Goal: Task Accomplishment & Management: Manage account settings

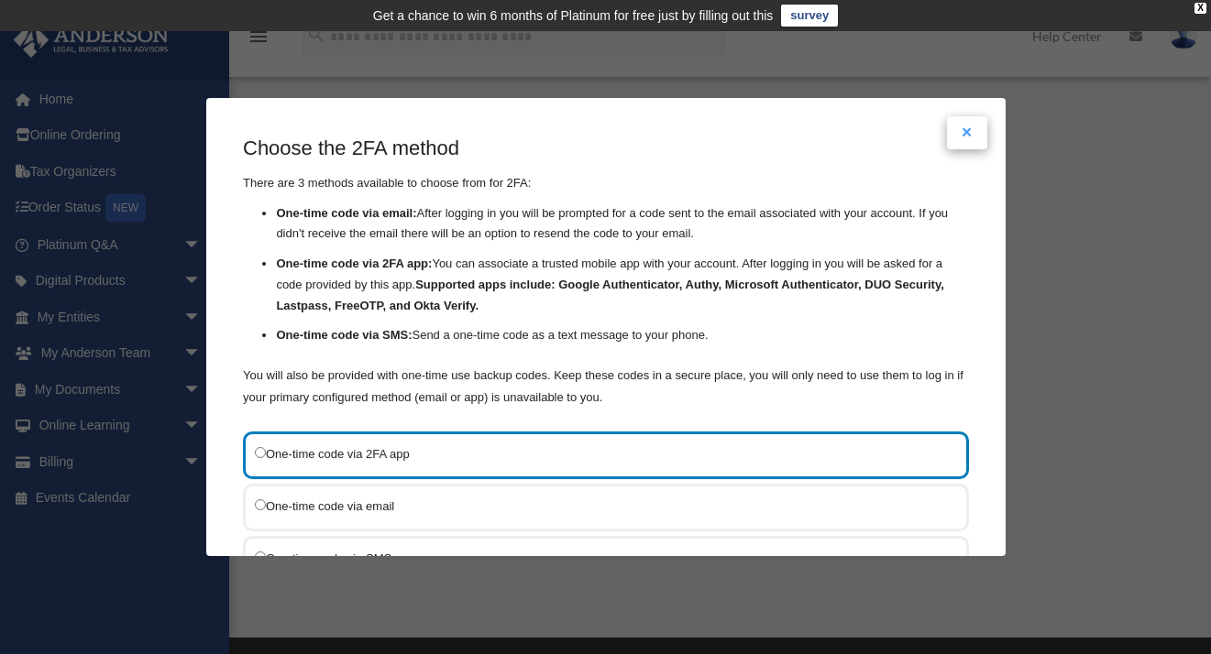
click at [967, 134] on button "Close modal" at bounding box center [967, 132] width 40 height 33
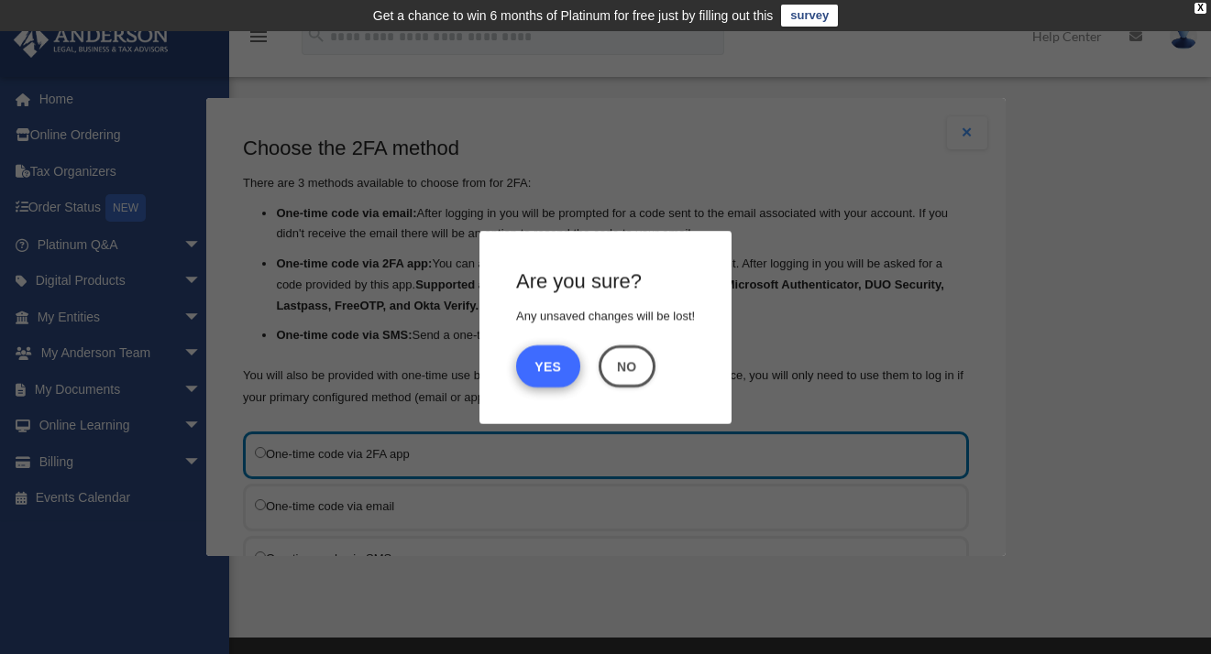
click at [556, 368] on button "Yes" at bounding box center [548, 366] width 64 height 42
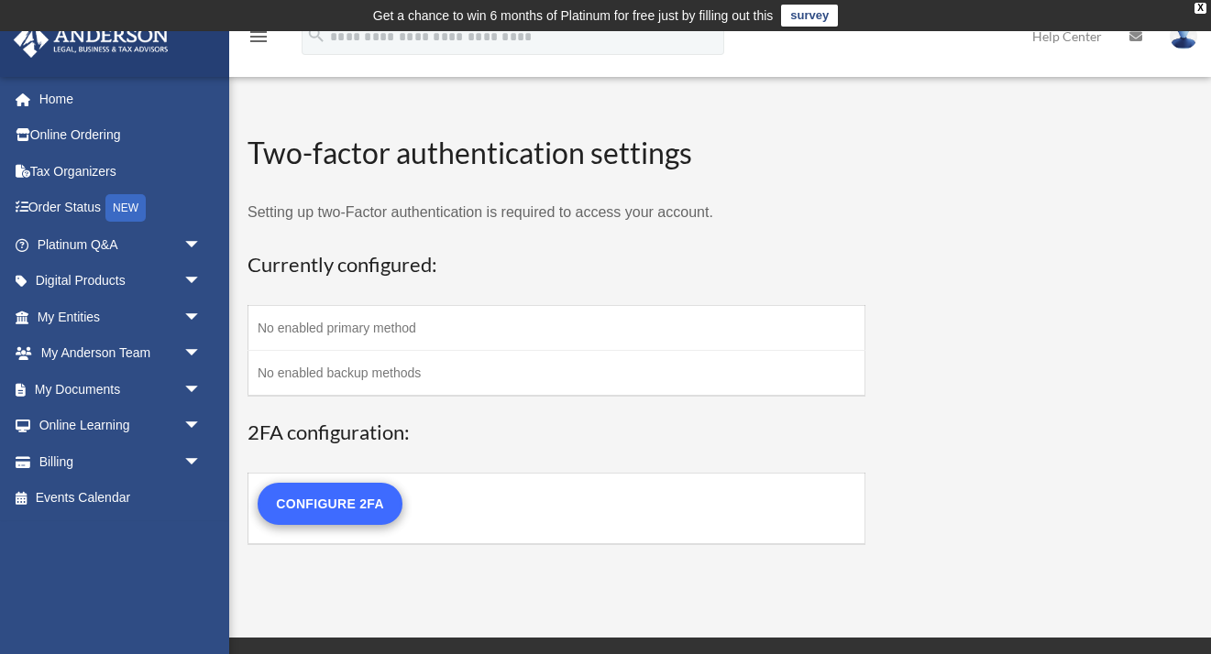
click at [325, 509] on link "Configure 2FA" at bounding box center [330, 504] width 145 height 42
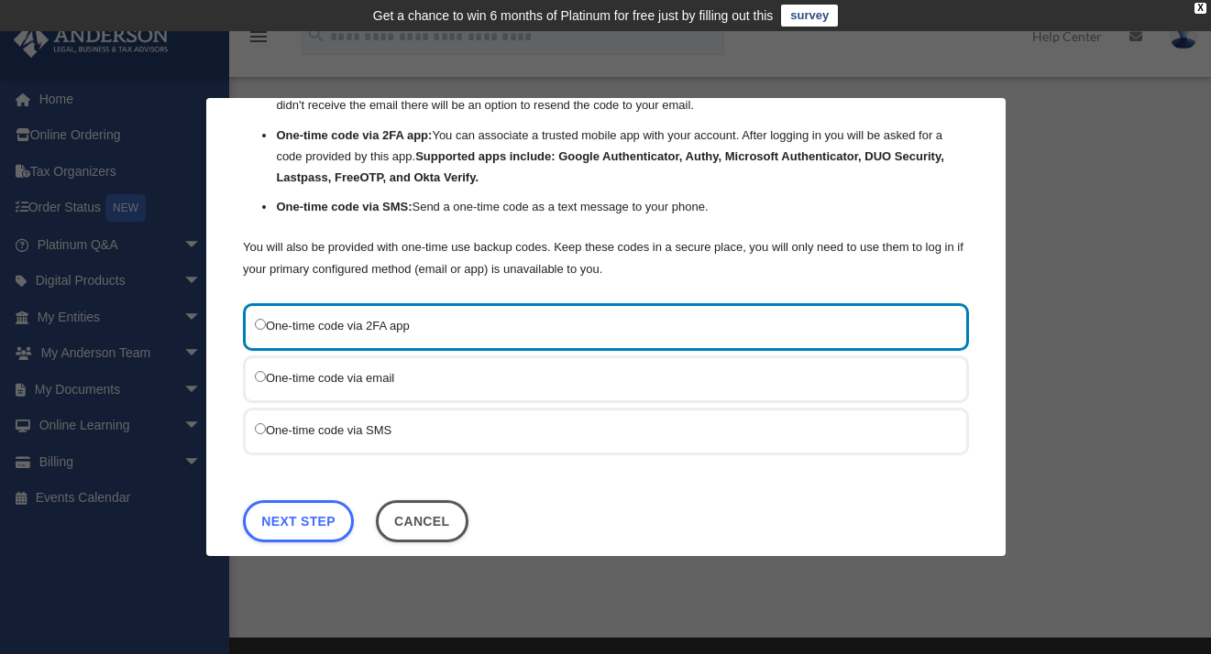
scroll to position [133, 0]
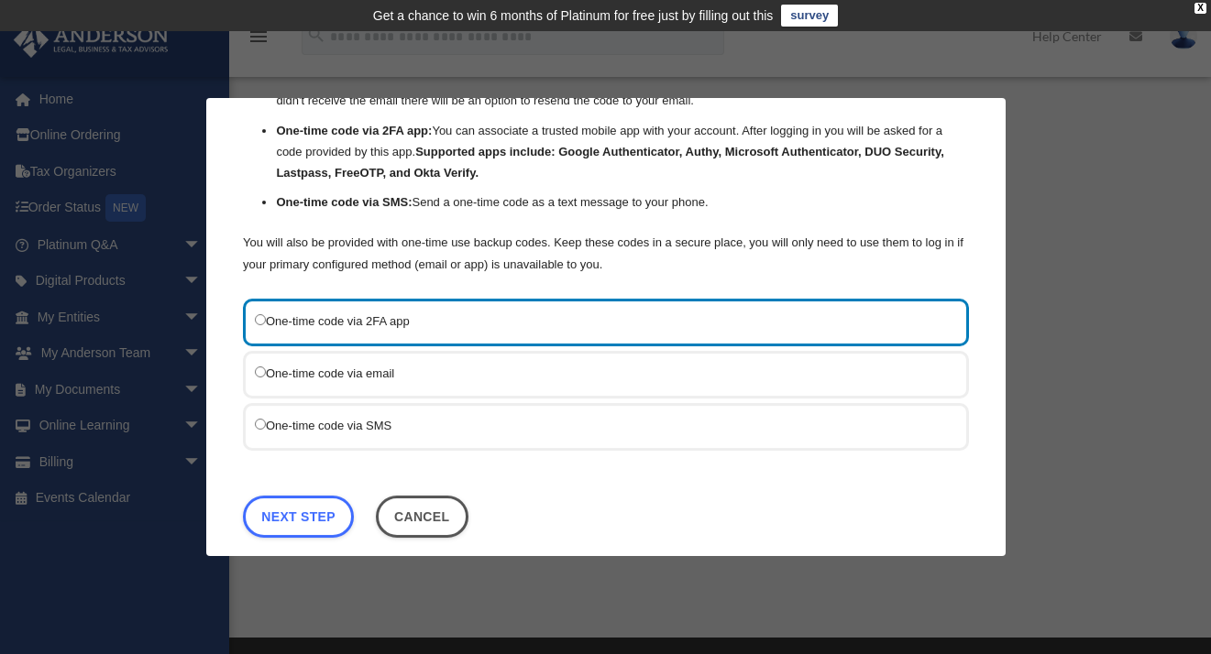
click at [374, 423] on label "One-time code via SMS" at bounding box center [597, 426] width 684 height 22
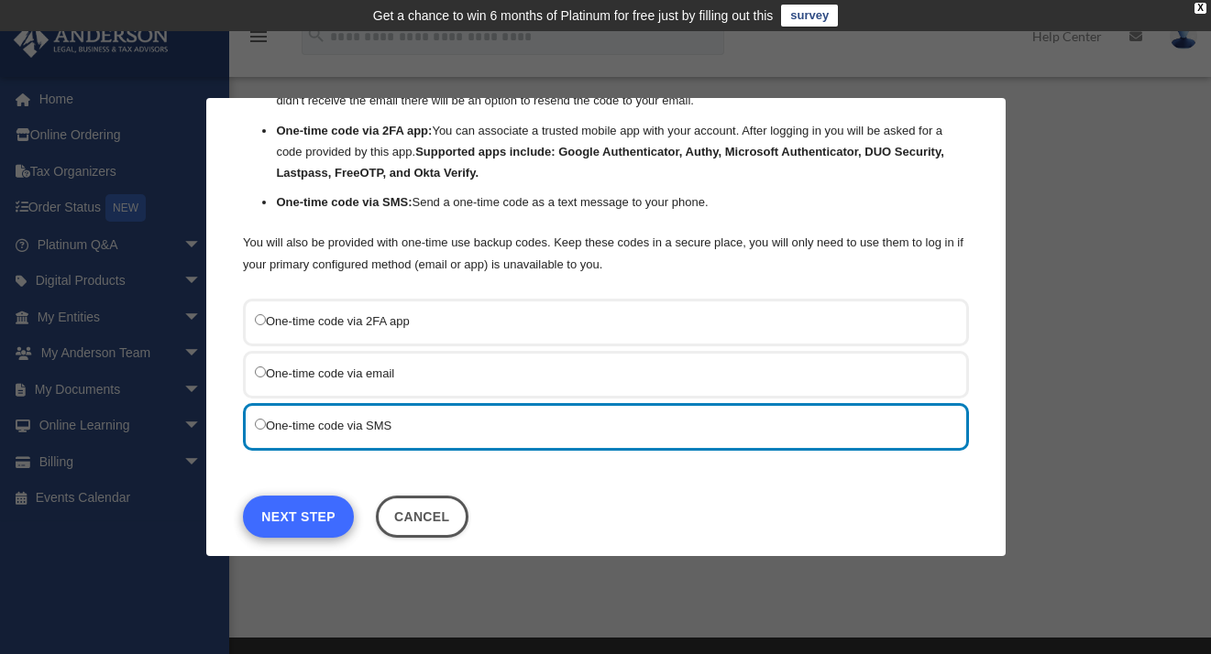
click at [291, 515] on link "Next Step" at bounding box center [298, 517] width 111 height 42
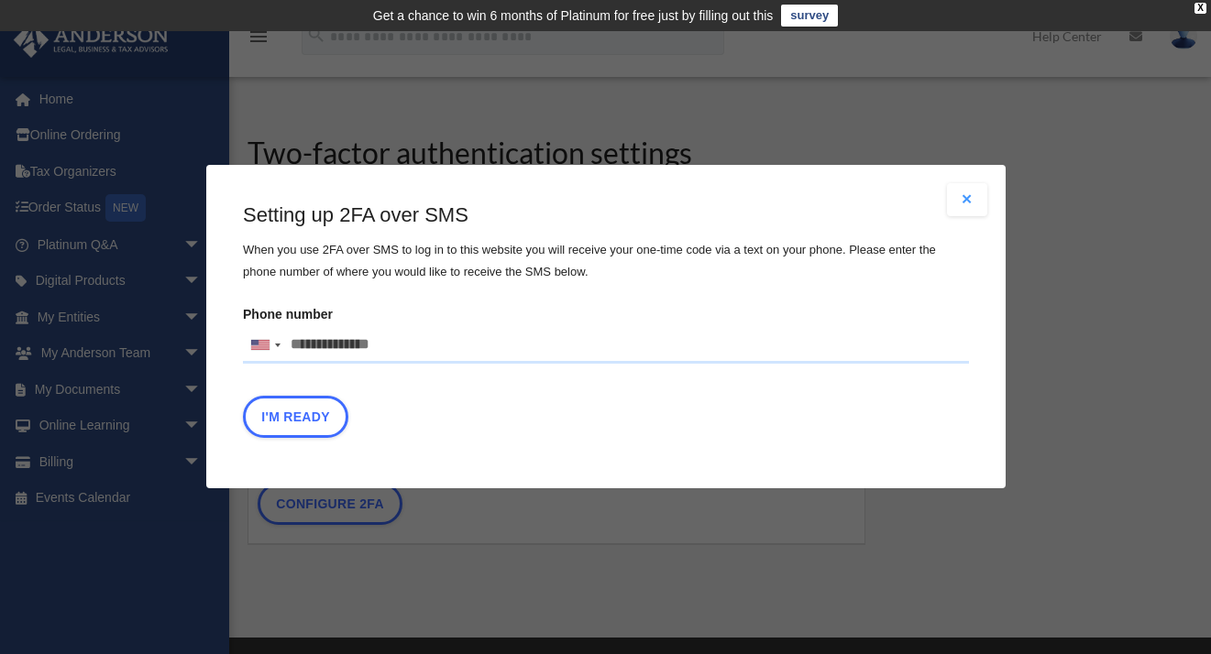
click at [399, 347] on input "Phone number United States +1 United Kingdom +44 Afghanistan (‫افغانستان‬‎) +93…" at bounding box center [606, 345] width 726 height 37
click at [412, 338] on input "Phone number United States +1 United Kingdom +44 Afghanistan (‫افغانستان‬‎) +93…" at bounding box center [606, 345] width 726 height 37
click at [385, 343] on input "Phone number United States +1 United Kingdom +44 Afghanistan (‫افغانستان‬‎) +93…" at bounding box center [606, 345] width 726 height 37
type input "**"
type input "**********"
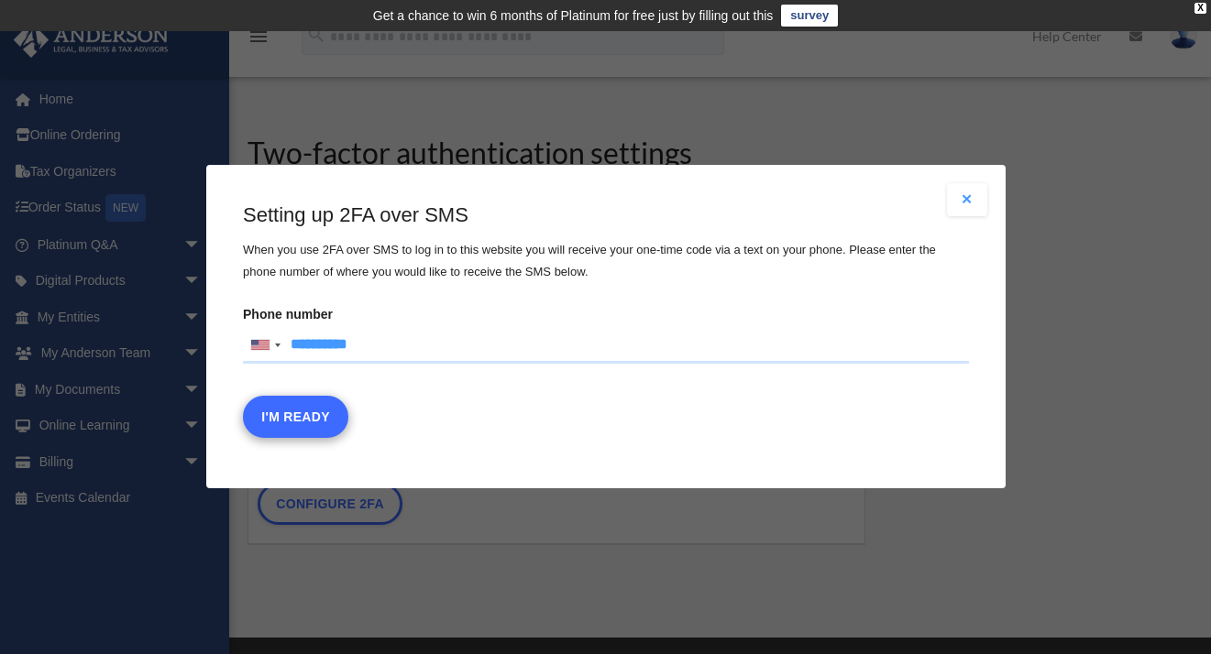
click at [289, 422] on button "I'm Ready" at bounding box center [295, 418] width 105 height 42
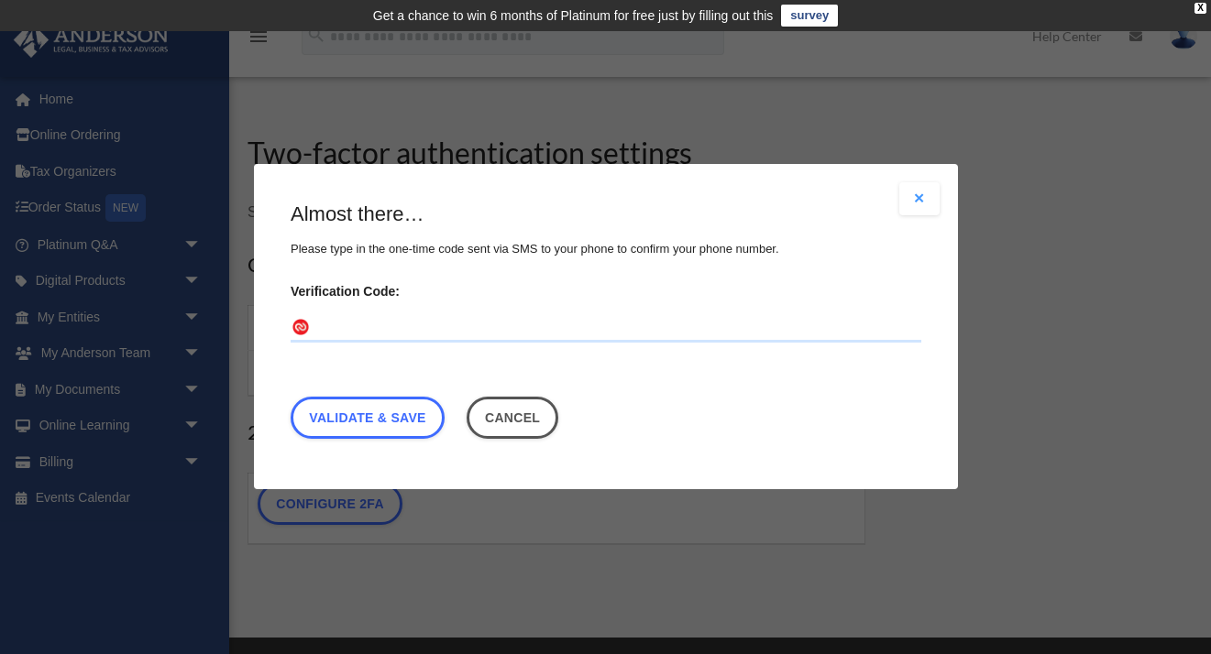
click at [343, 333] on input "Verification Code:" at bounding box center [606, 328] width 631 height 29
type input "******"
click at [350, 423] on link "Validate & Save" at bounding box center [368, 419] width 154 height 42
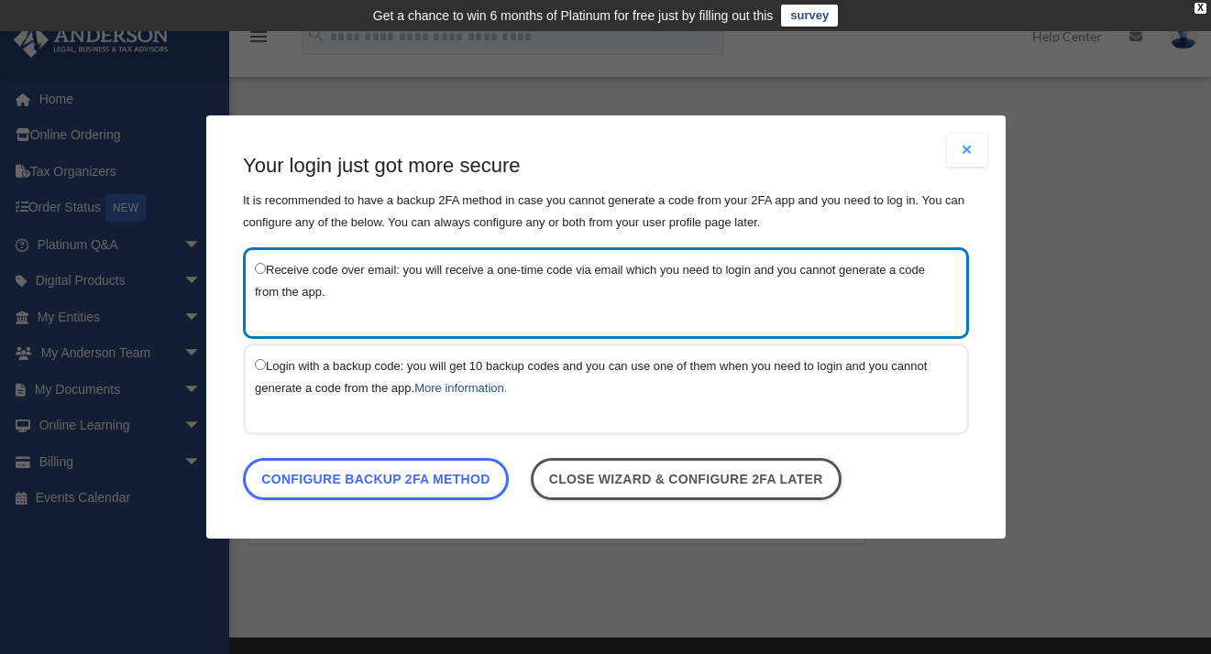
click at [466, 388] on link "More information." at bounding box center [460, 388] width 93 height 14
click at [671, 282] on label "Receive code over email: you will receive a one-time code via email which you n…" at bounding box center [597, 281] width 684 height 44
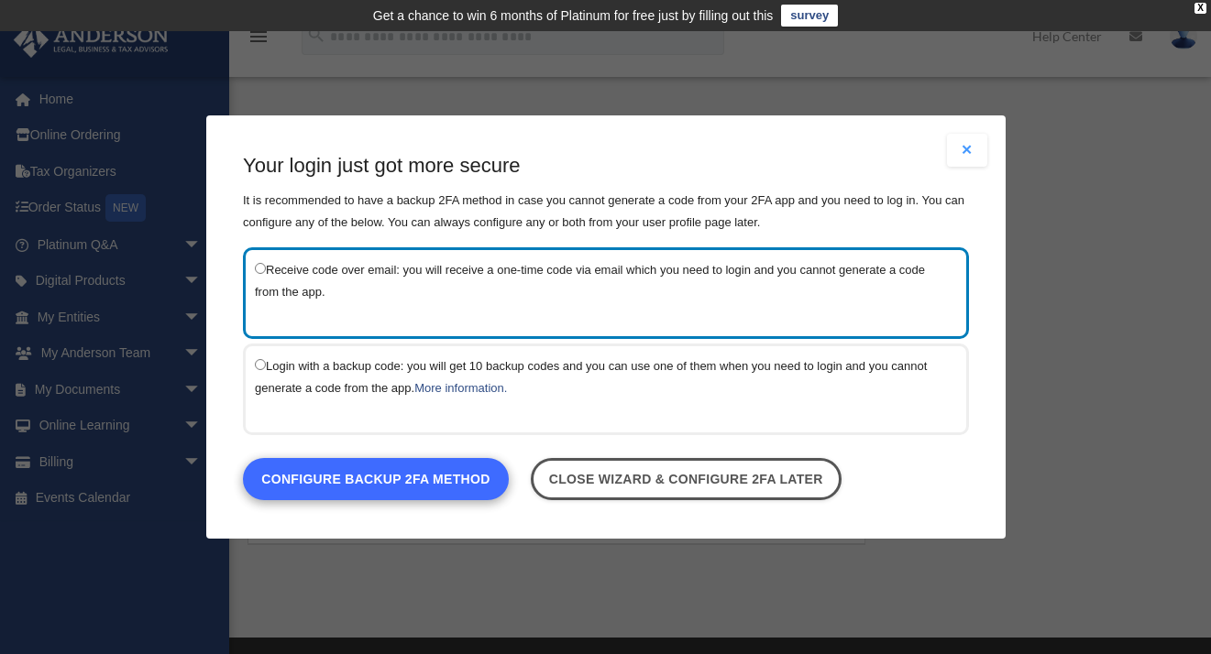
click at [426, 487] on link "Configure backup 2FA method" at bounding box center [376, 479] width 266 height 42
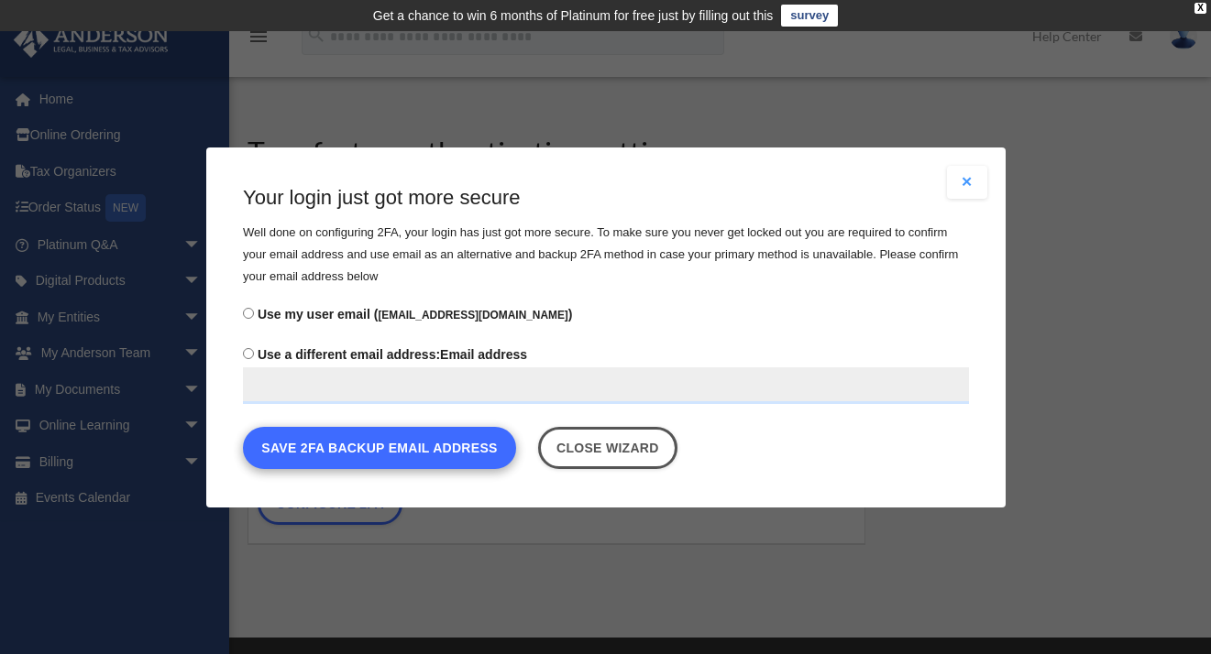
click at [416, 454] on button "Save 2FA backup email address" at bounding box center [379, 447] width 273 height 42
click at [429, 456] on button "Save 2FA backup email address" at bounding box center [379, 447] width 273 height 42
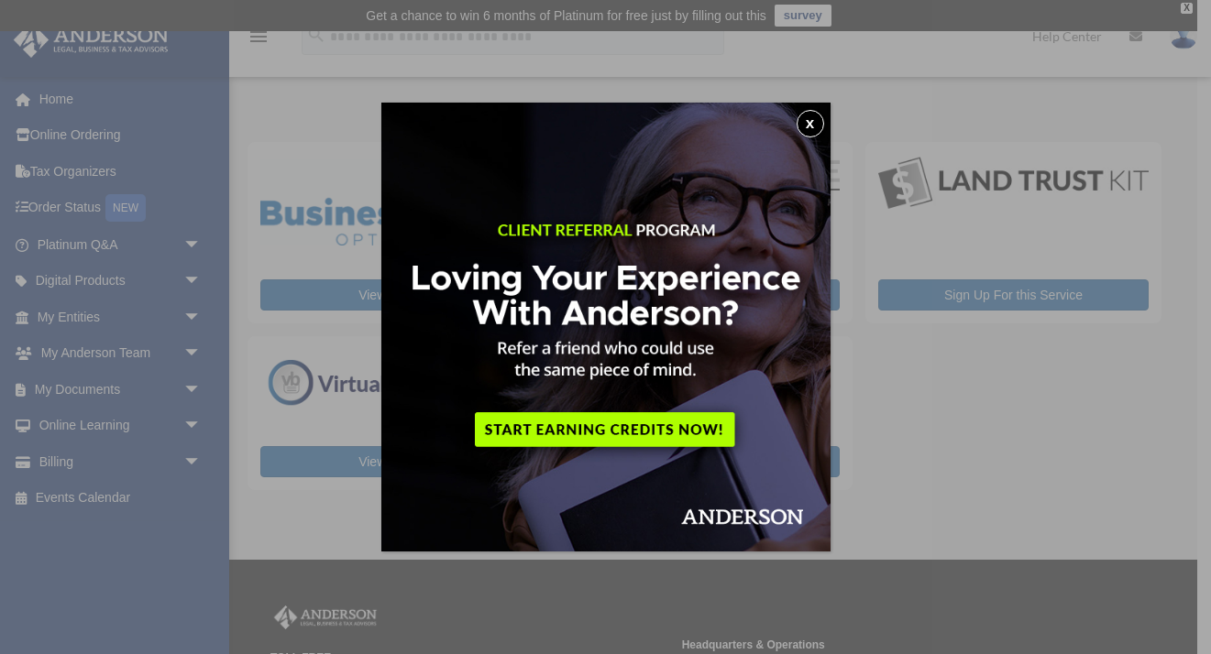
click at [809, 123] on button "x" at bounding box center [810, 123] width 27 height 27
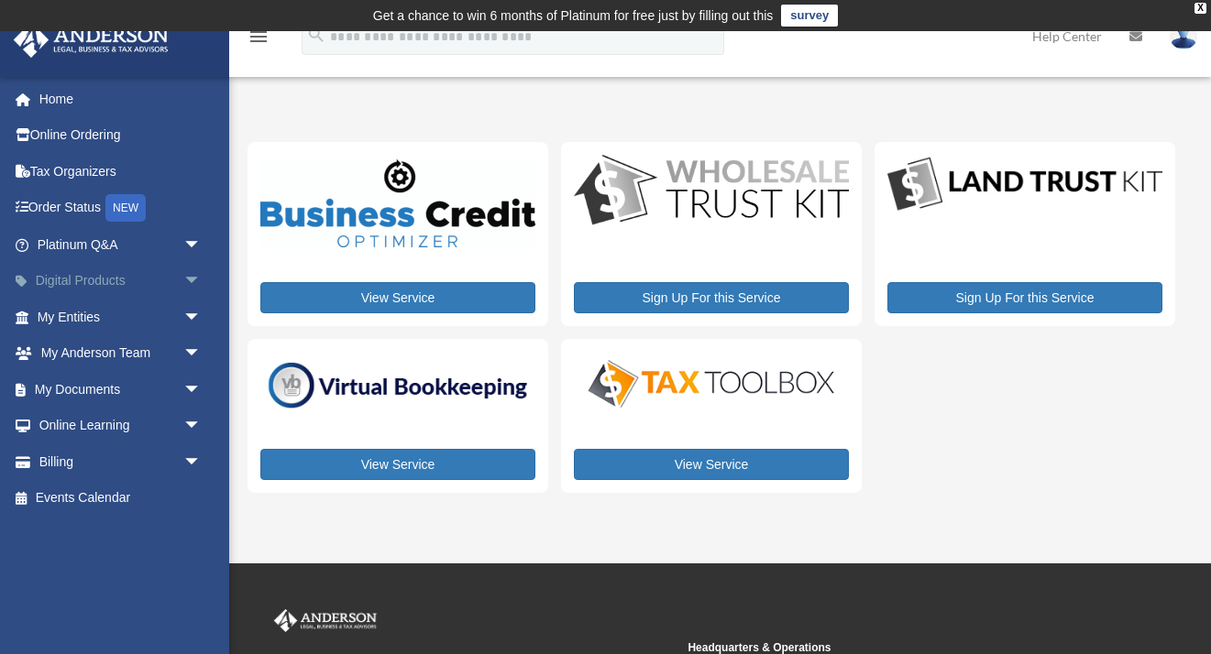
click at [192, 280] on span "arrow_drop_down" at bounding box center [201, 282] width 37 height 38
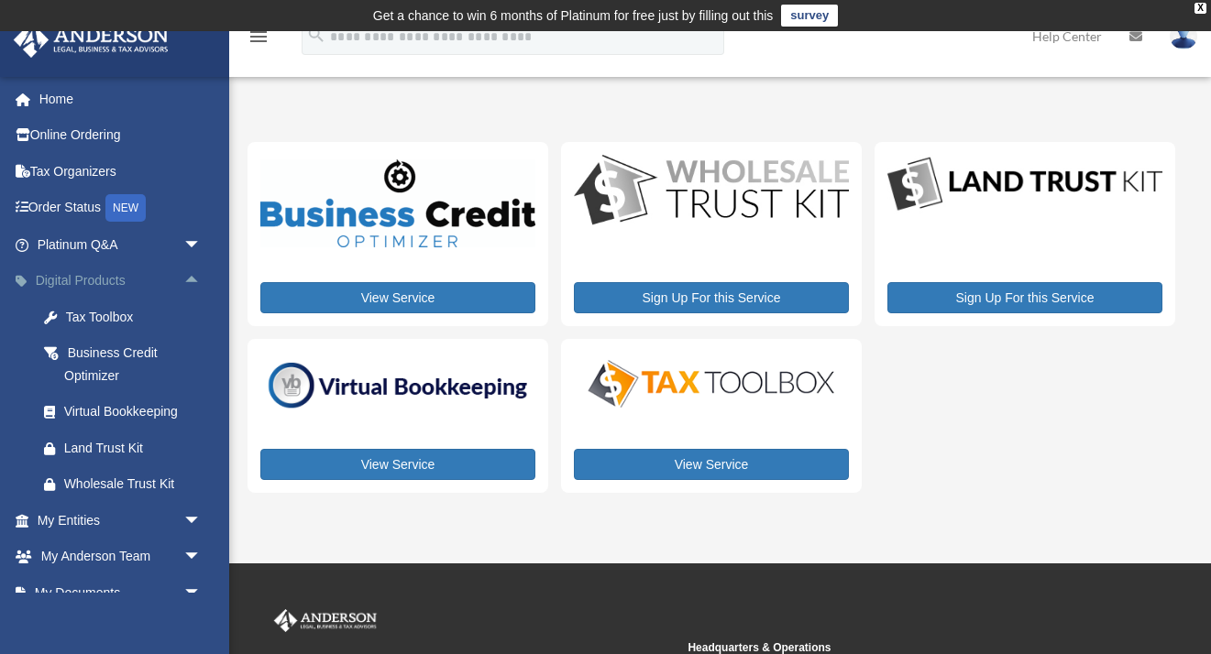
click at [192, 280] on span "arrow_drop_up" at bounding box center [201, 282] width 37 height 38
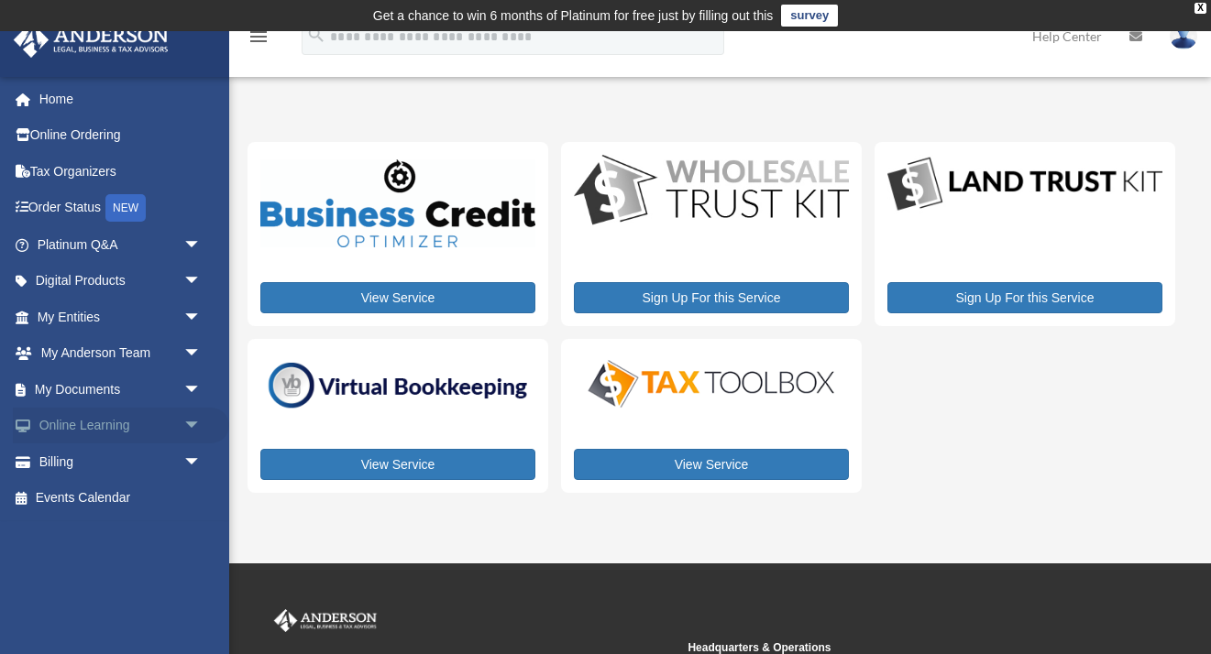
click at [193, 427] on span "arrow_drop_down" at bounding box center [201, 427] width 37 height 38
click at [193, 427] on span "arrow_drop_up" at bounding box center [201, 427] width 37 height 38
click at [193, 458] on span "arrow_drop_down" at bounding box center [201, 463] width 37 height 38
click at [193, 458] on span "arrow_drop_up" at bounding box center [201, 463] width 37 height 38
click at [195, 386] on span "arrow_drop_down" at bounding box center [201, 390] width 37 height 38
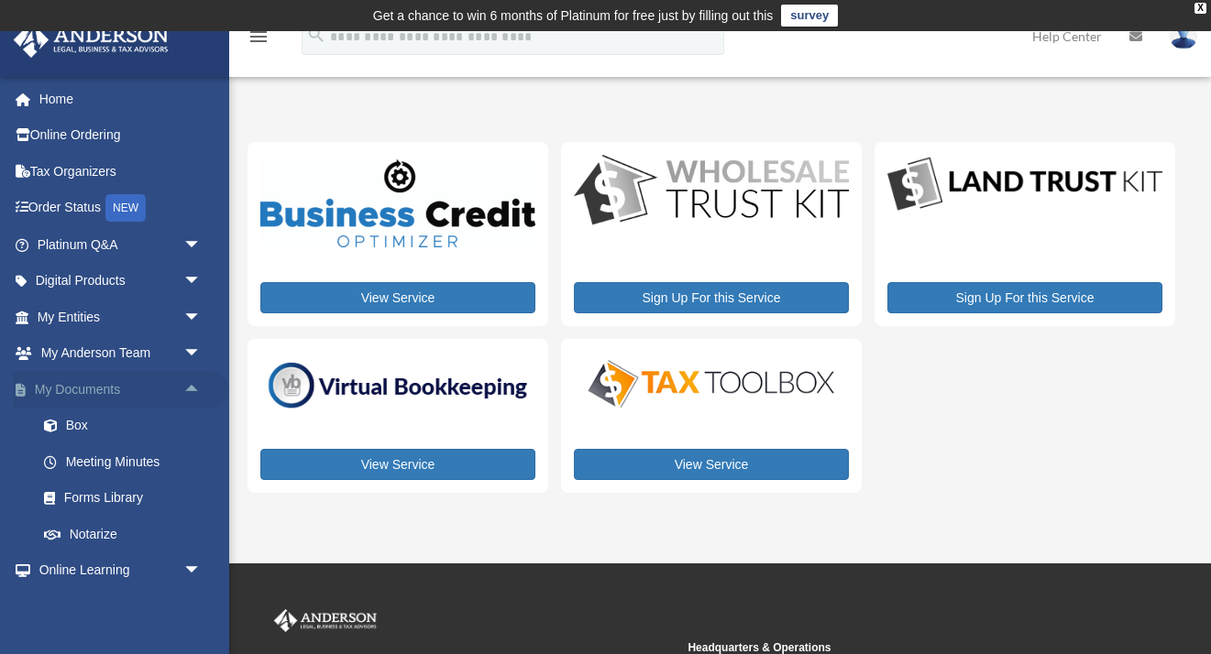
click at [195, 386] on span "arrow_drop_up" at bounding box center [201, 390] width 37 height 38
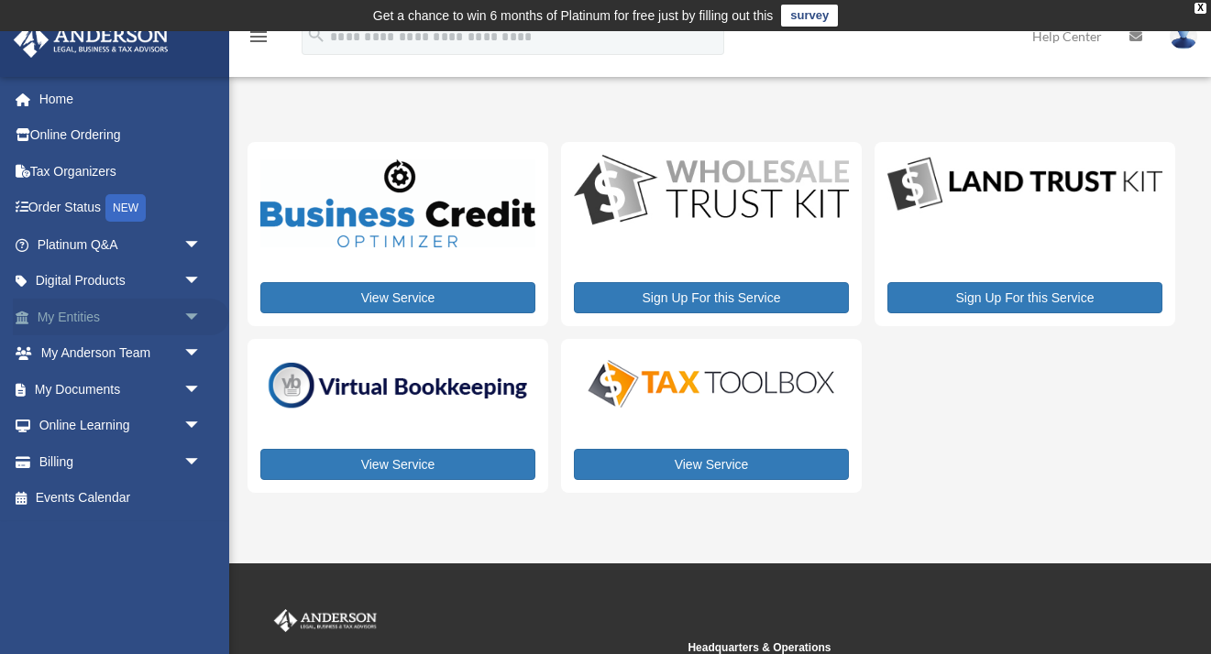
click at [194, 315] on span "arrow_drop_down" at bounding box center [201, 318] width 37 height 38
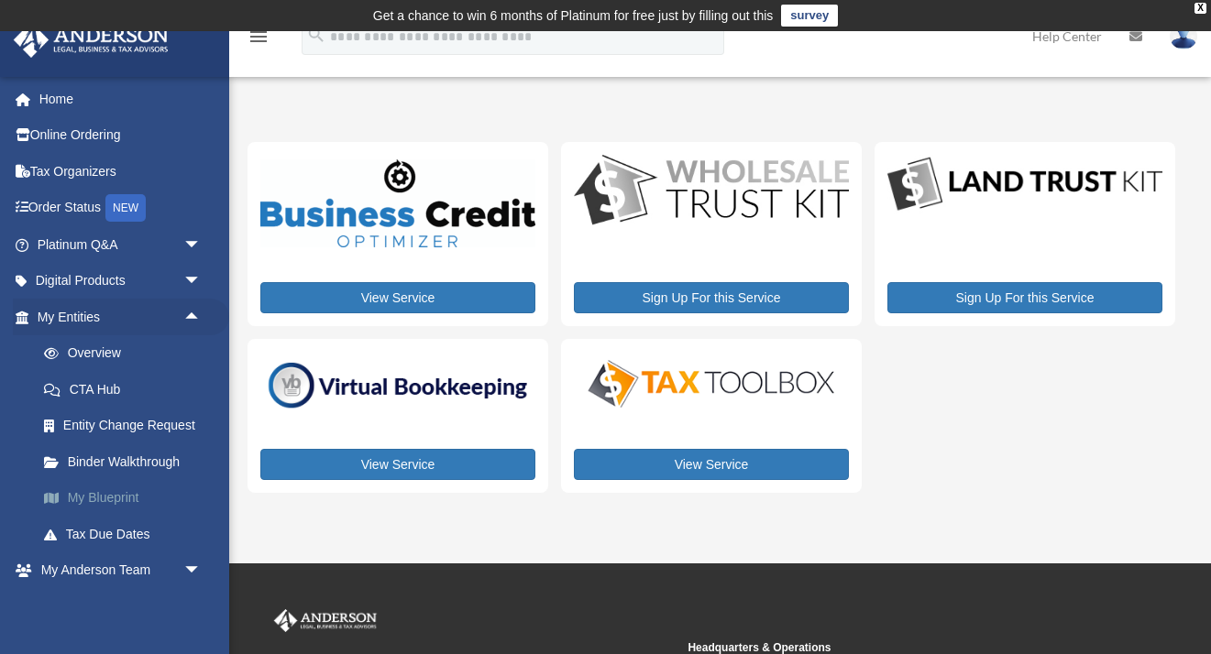
click at [122, 495] on link "My Blueprint" at bounding box center [127, 498] width 203 height 37
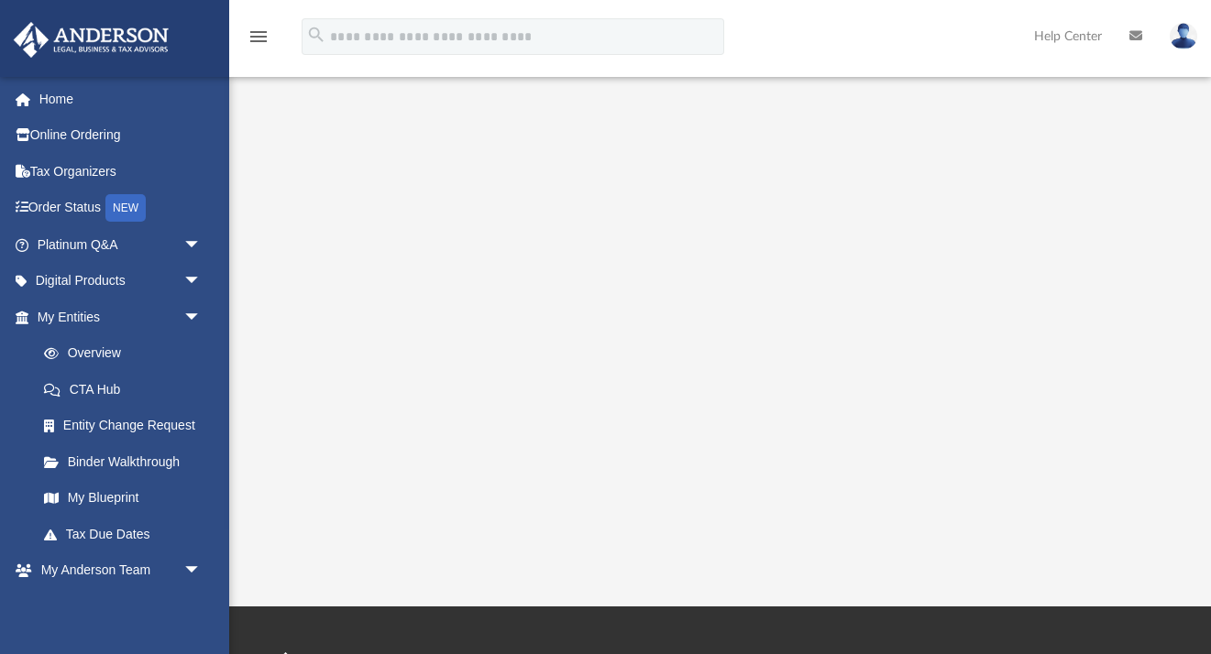
scroll to position [318, 0]
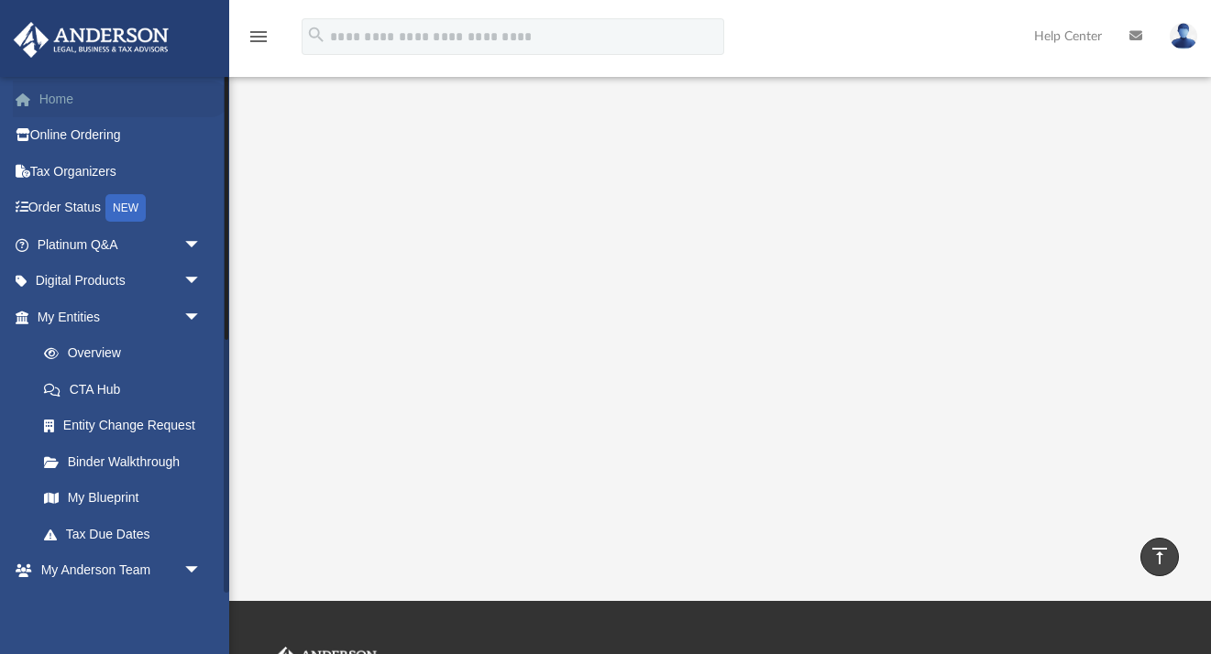
click at [54, 101] on link "Home" at bounding box center [121, 99] width 216 height 37
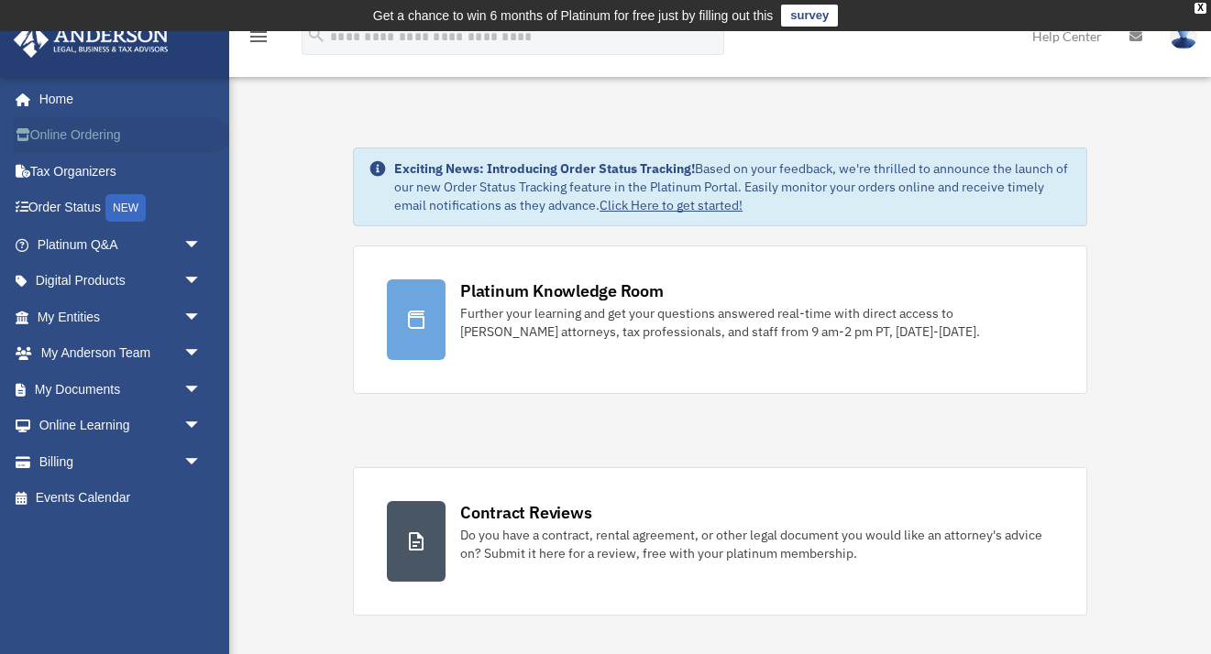
click at [79, 141] on link "Online Ordering" at bounding box center [121, 135] width 216 height 37
click at [96, 280] on link "Digital Products arrow_drop_down" at bounding box center [121, 281] width 216 height 37
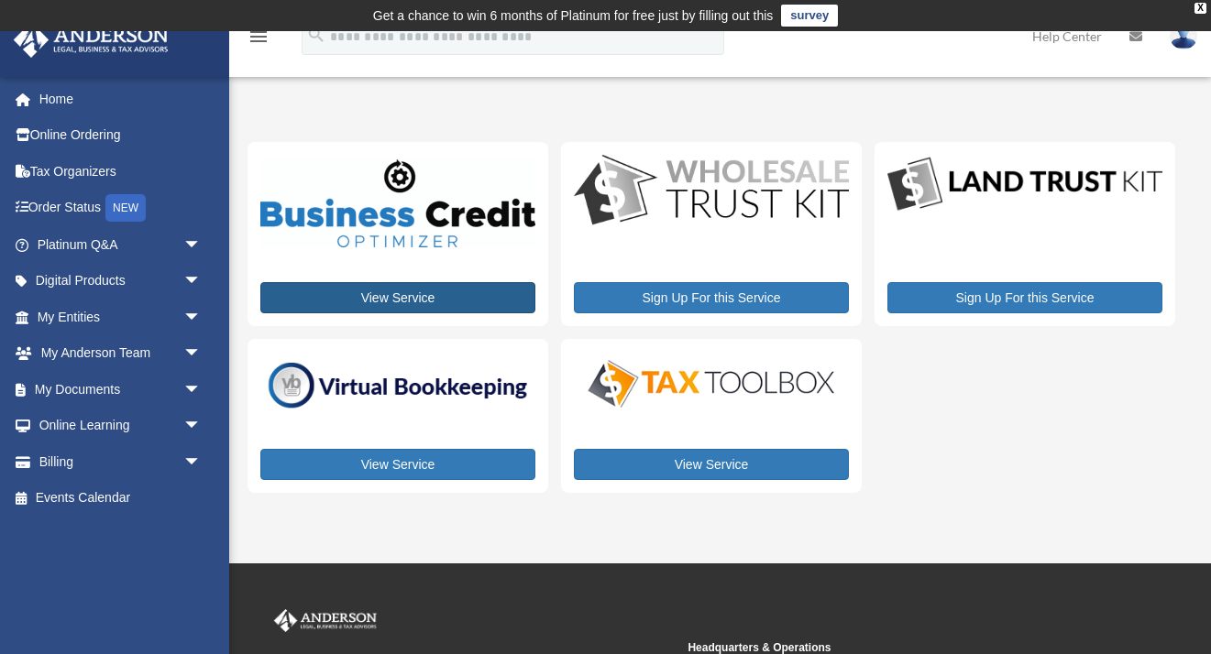
click at [392, 300] on link "View Service" at bounding box center [397, 297] width 275 height 31
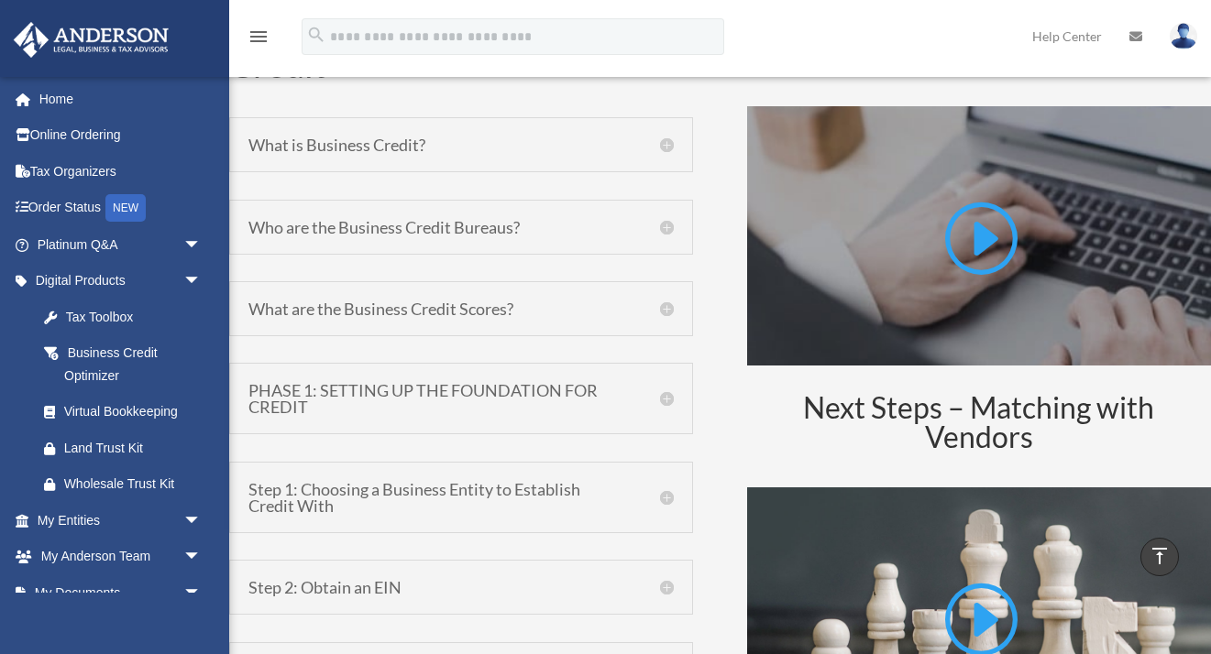
scroll to position [947, 0]
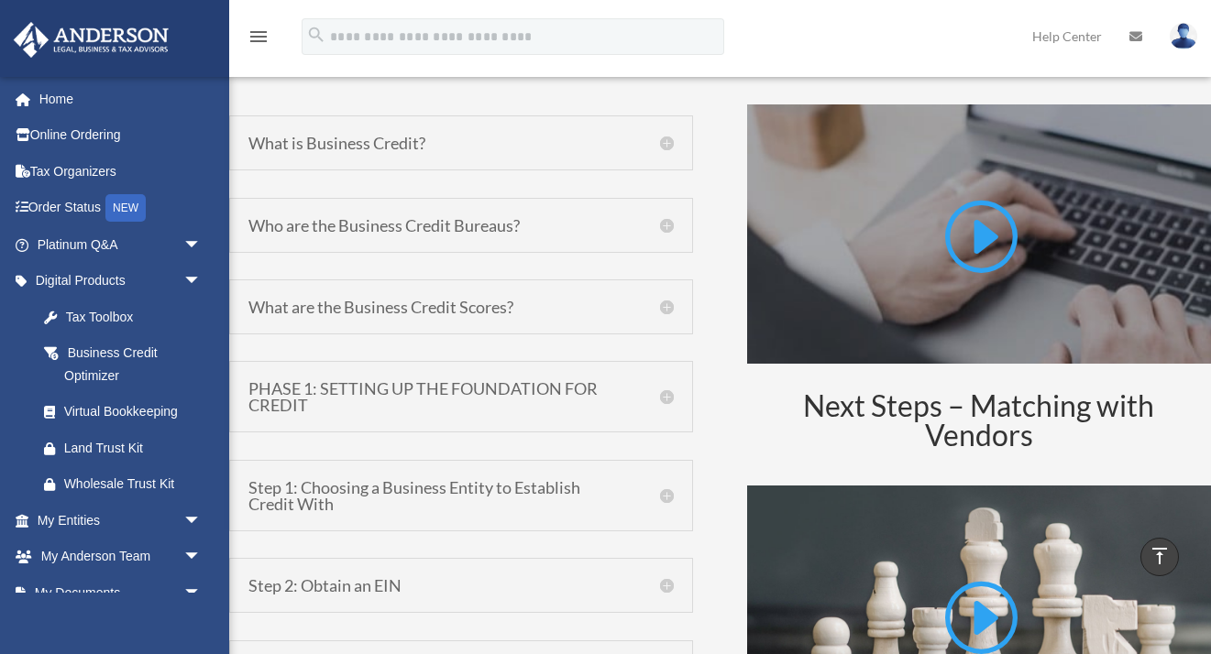
click at [666, 395] on h5 "PHASE 1: SETTING UP THE FOUNDATION FOR CREDIT" at bounding box center [460, 396] width 425 height 33
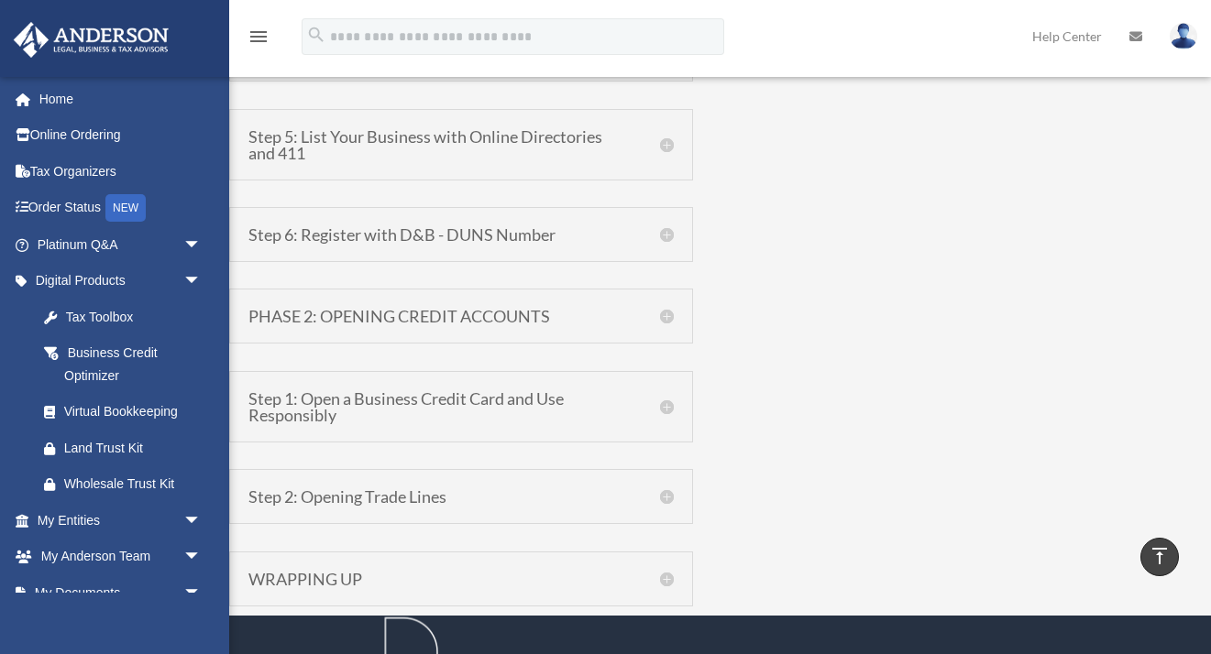
scroll to position [2029, 0]
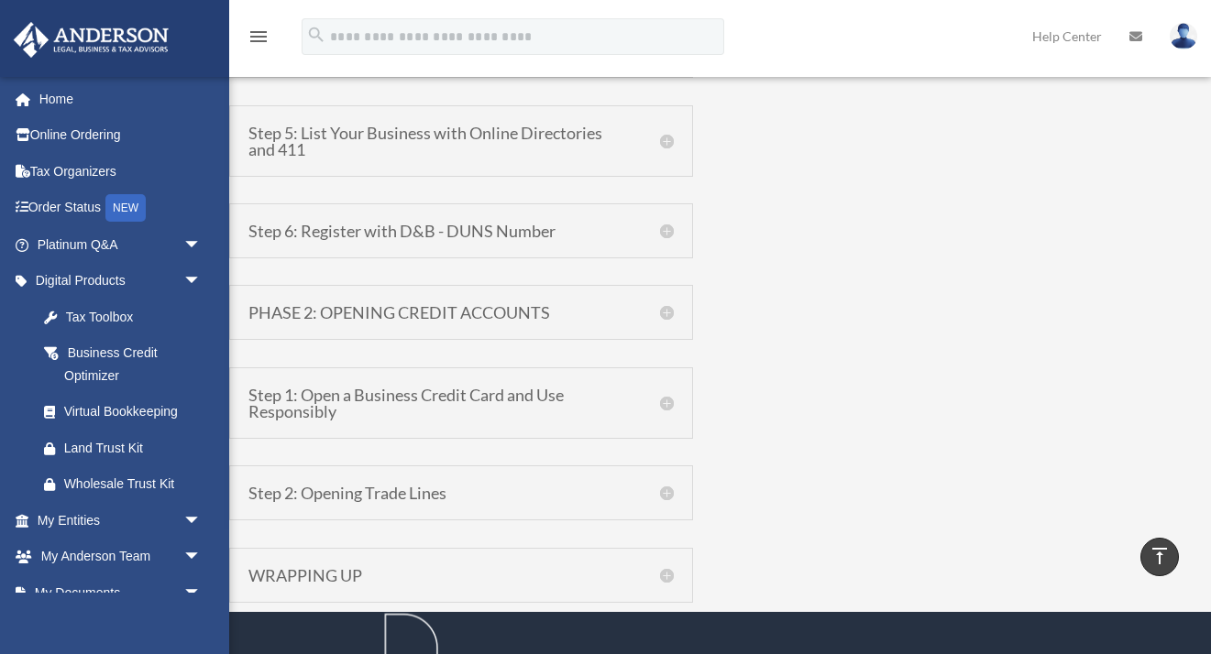
click at [670, 311] on h5 "PHASE 2: OPENING CREDIT ACCOUNTS" at bounding box center [460, 312] width 425 height 16
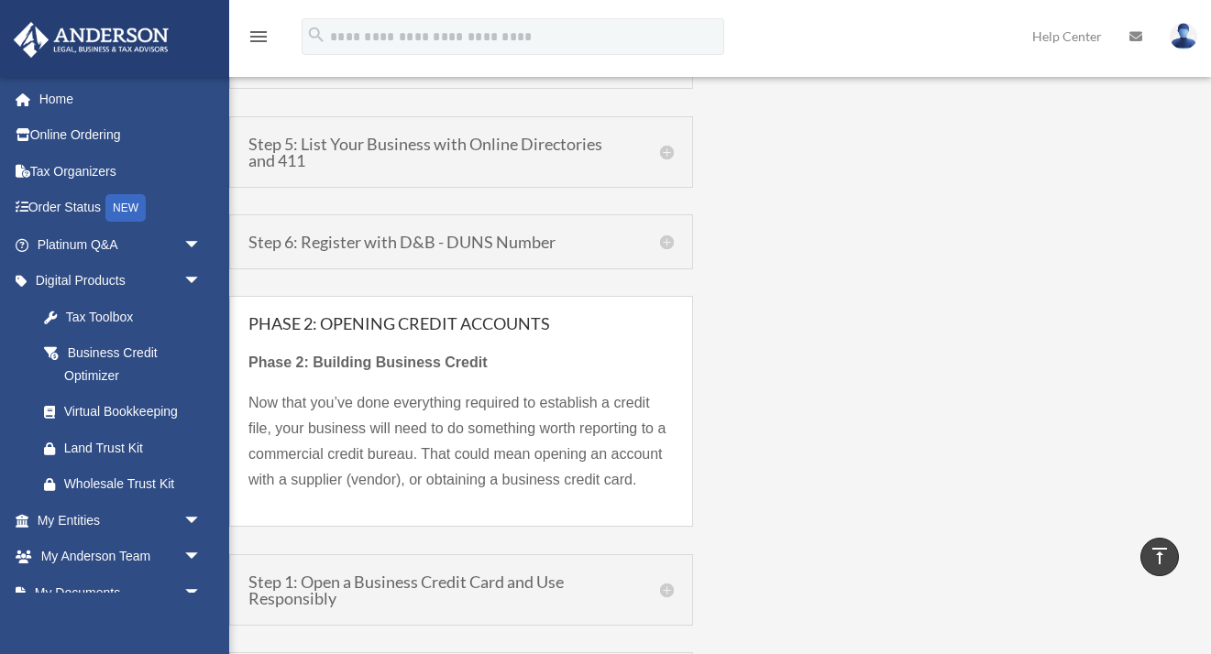
scroll to position [1633, 0]
click at [656, 326] on h5 "PHASE 2: OPENING CREDIT ACCOUNTS" at bounding box center [460, 325] width 425 height 16
click at [666, 240] on h5 "Step 6: Register with D&B - DUNS Number" at bounding box center [460, 244] width 425 height 16
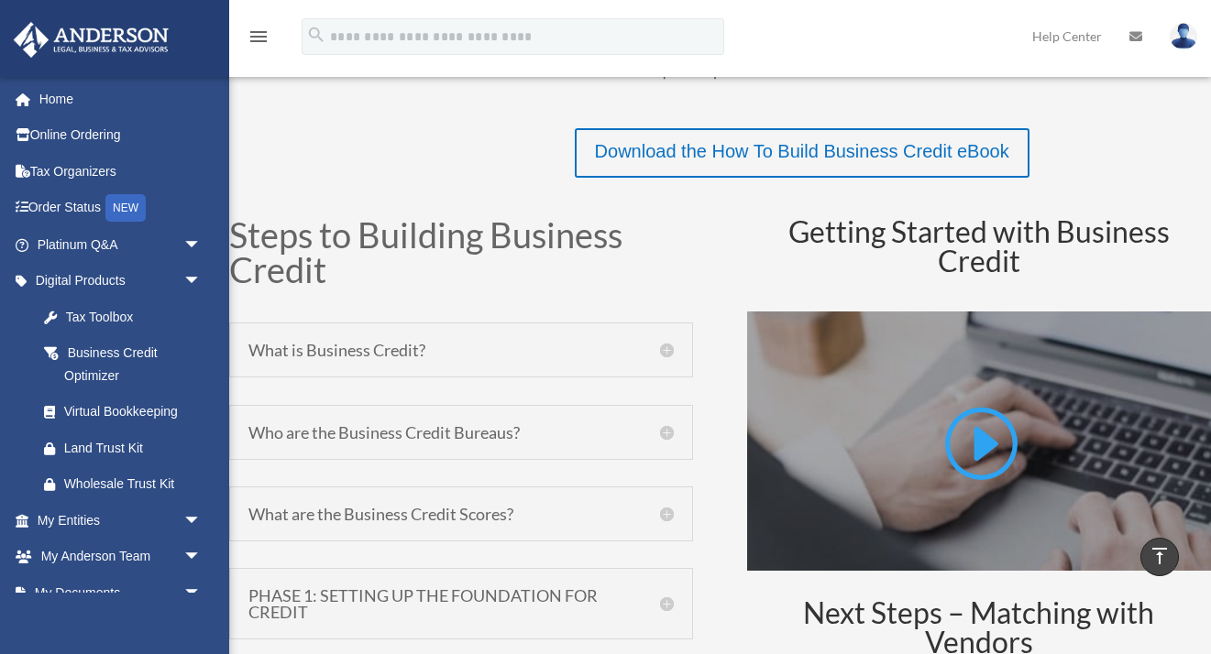
scroll to position [739, 0]
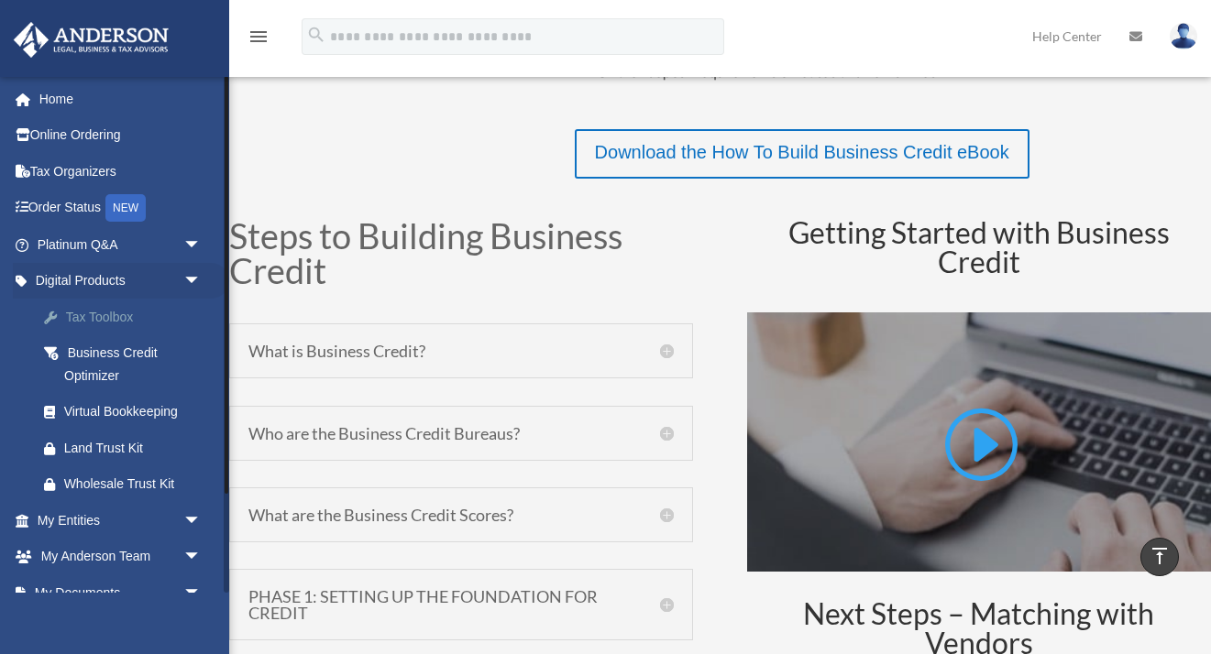
click at [105, 316] on div "Tax Toolbox" at bounding box center [135, 317] width 142 height 23
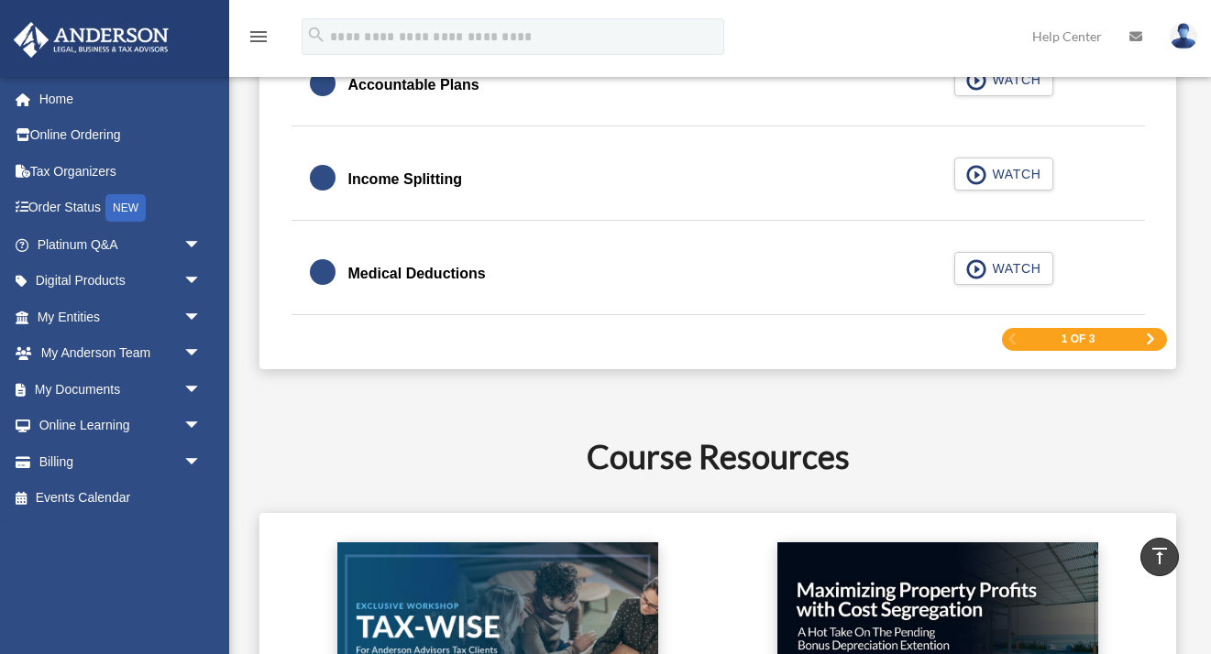
scroll to position [2961, 0]
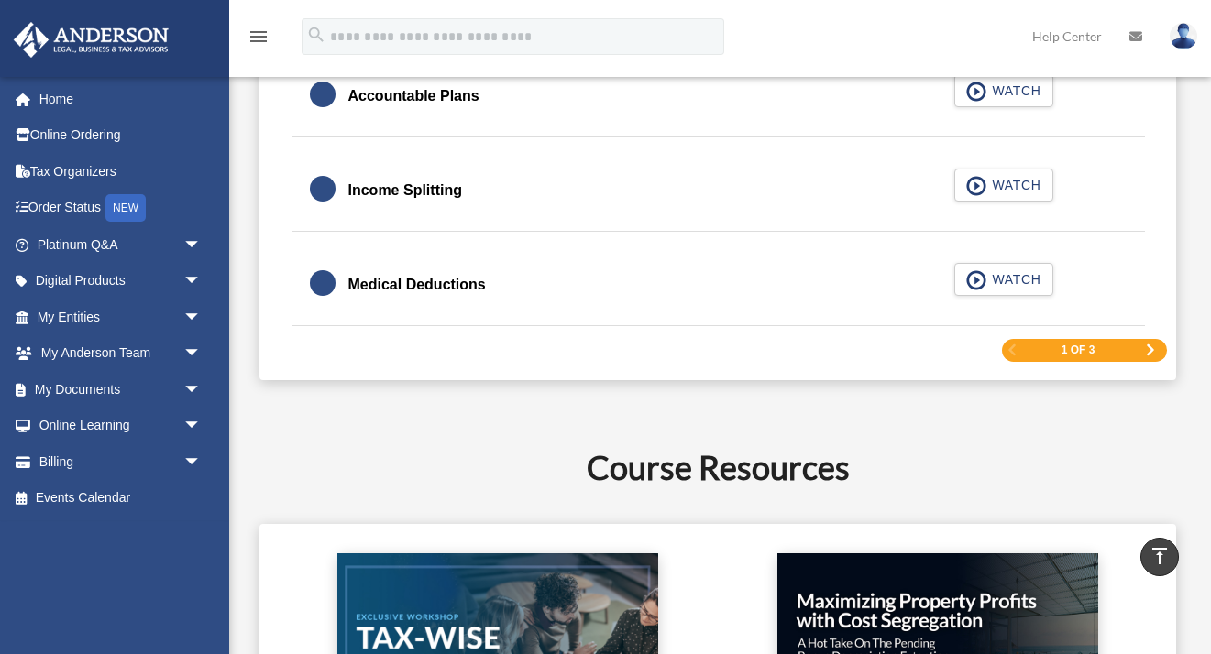
click at [1149, 353] on span "Next Page" at bounding box center [1150, 350] width 11 height 11
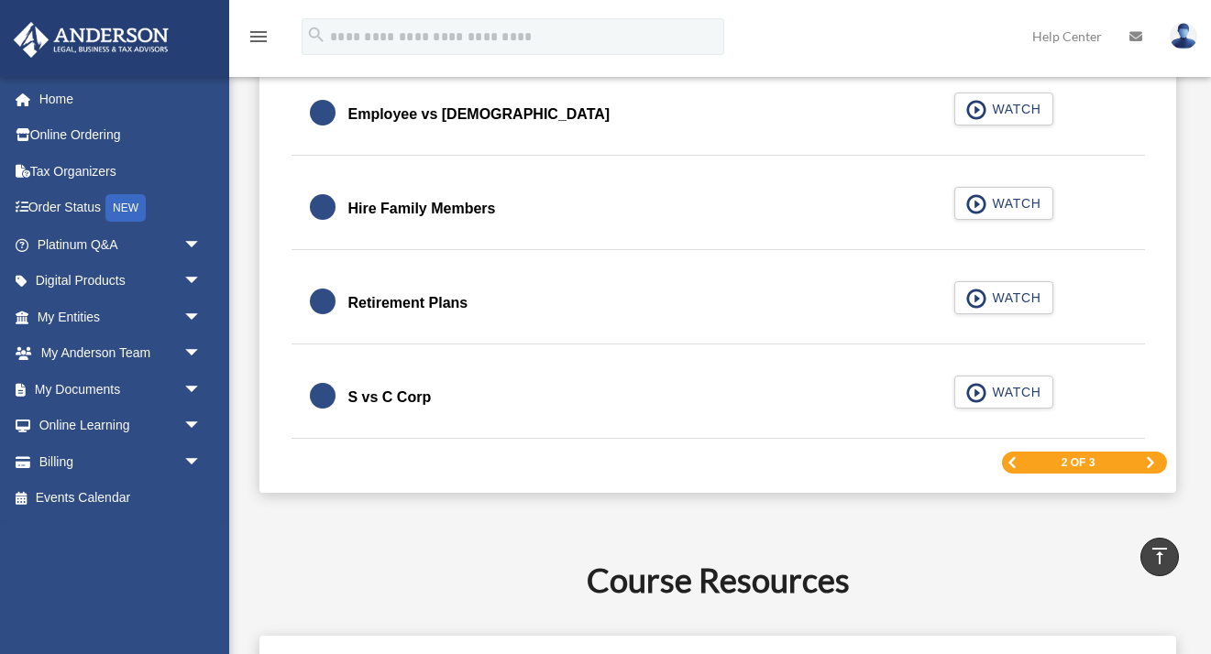
scroll to position [2779, 0]
click at [1147, 464] on span "Next Page" at bounding box center [1150, 461] width 11 height 11
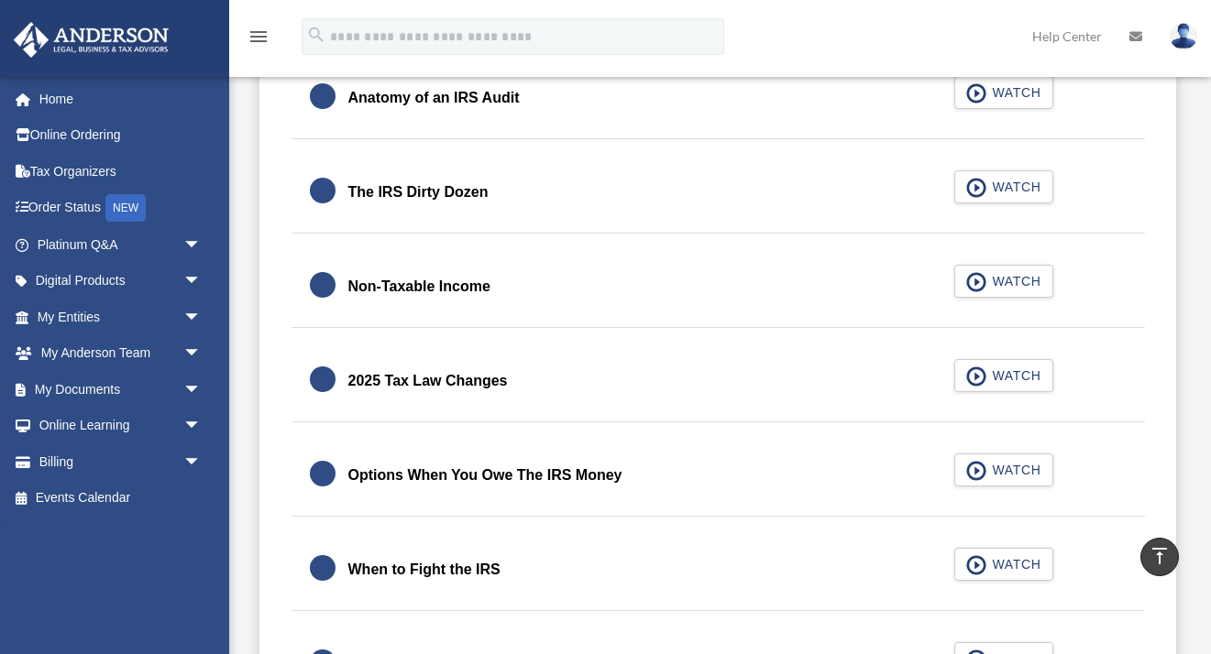
scroll to position [2202, 0]
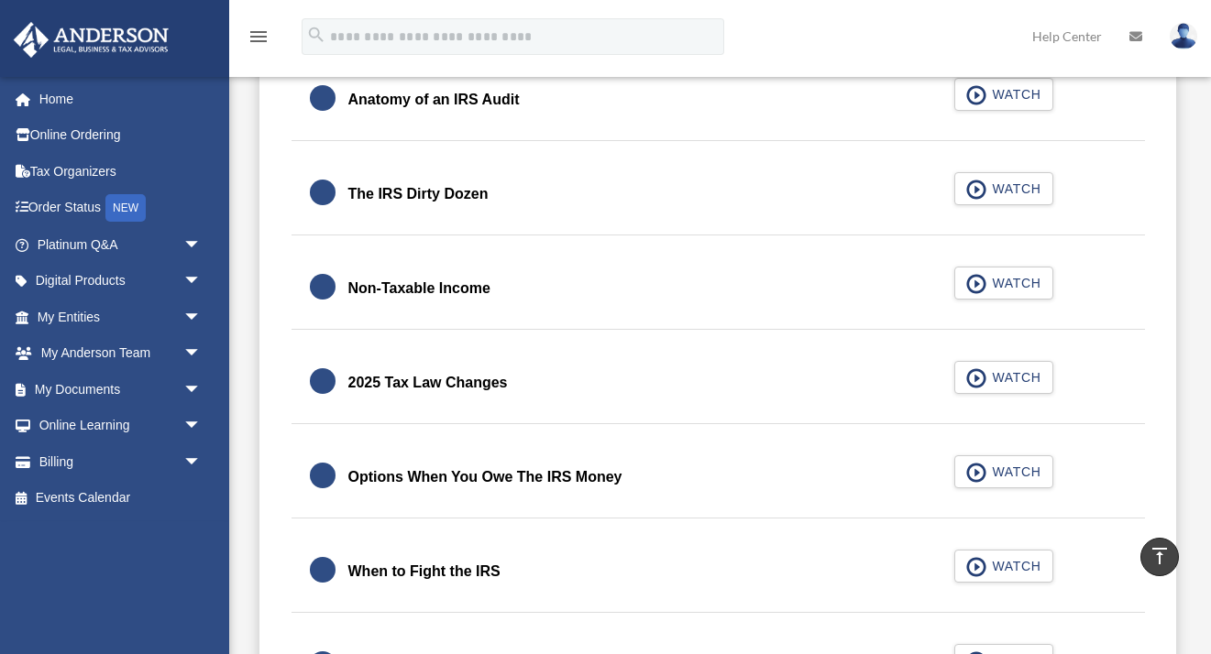
click at [460, 382] on div "2025 Tax Law Changes" at bounding box center [427, 383] width 159 height 26
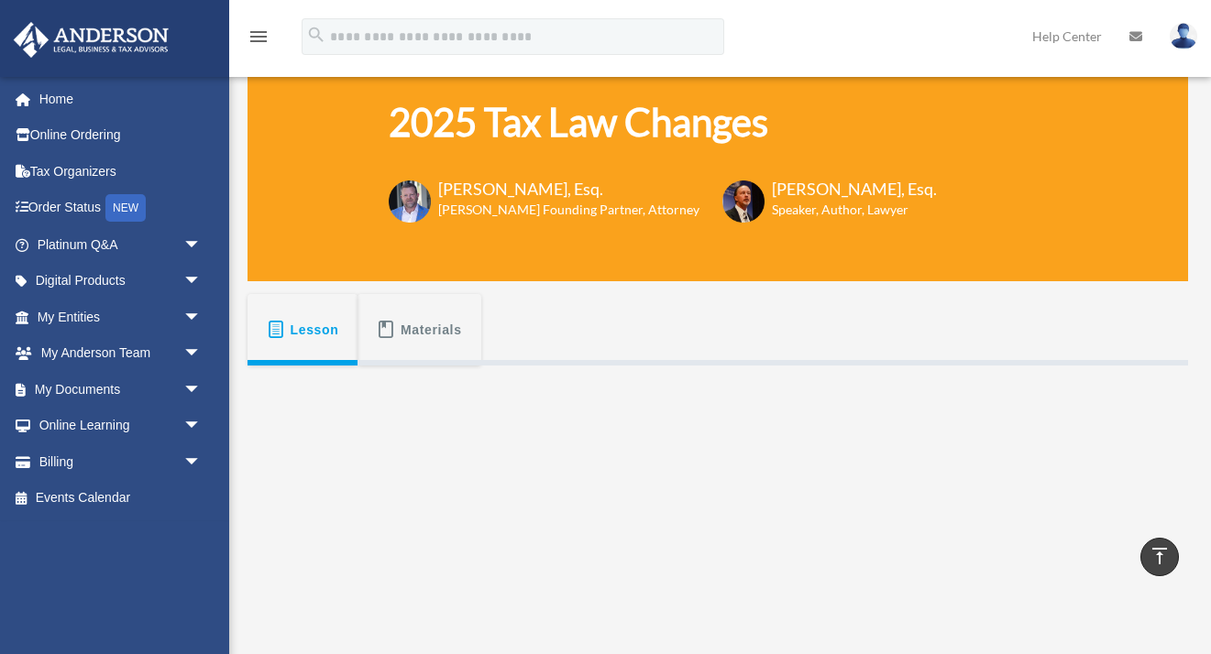
scroll to position [98, 0]
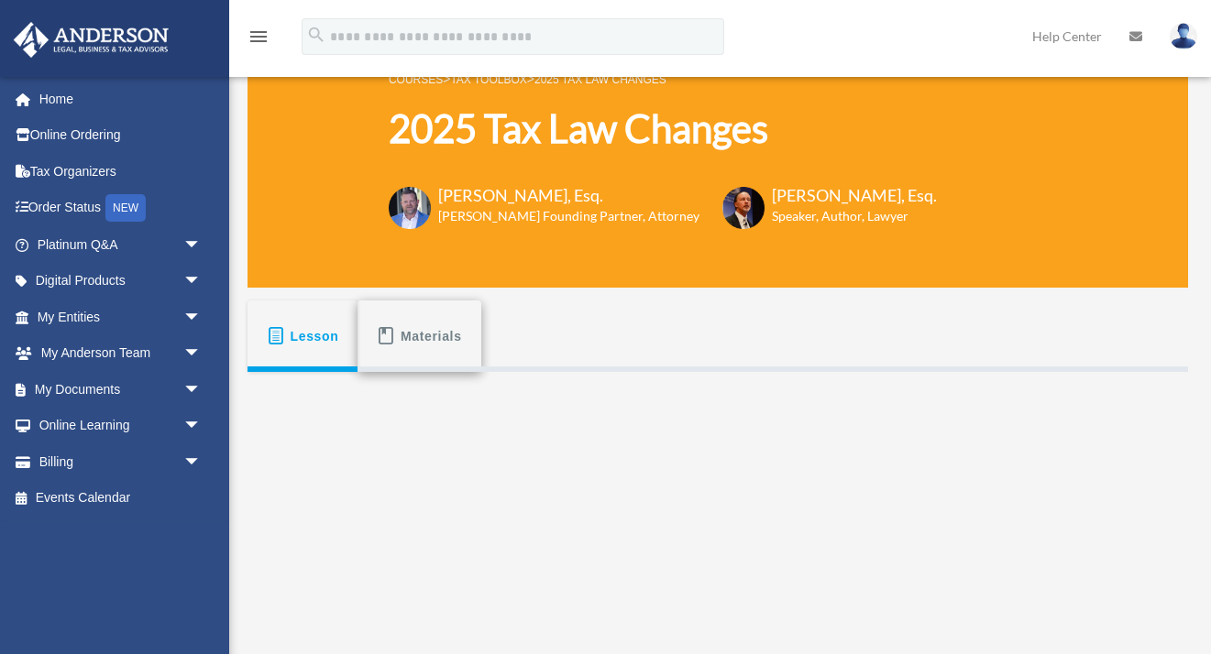
click at [399, 336] on button "Materials" at bounding box center [418, 336] width 123 height 71
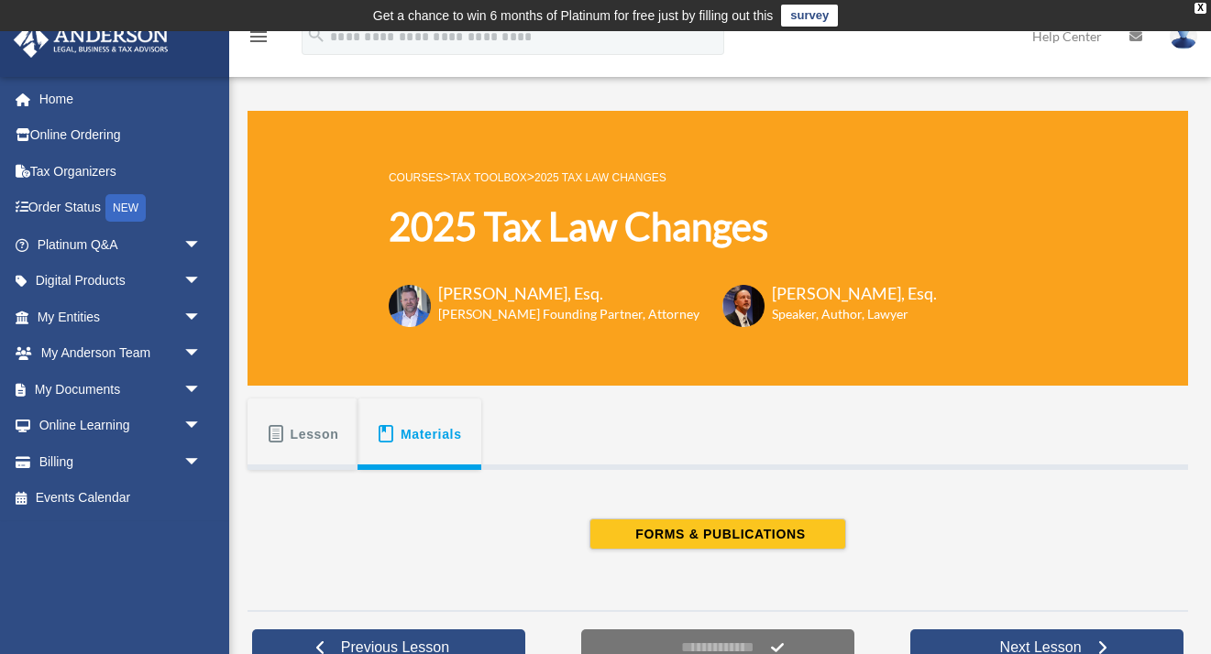
scroll to position [0, 0]
click at [192, 381] on span "arrow_drop_down" at bounding box center [201, 390] width 37 height 38
click at [120, 494] on link "Forms Library" at bounding box center [127, 498] width 203 height 37
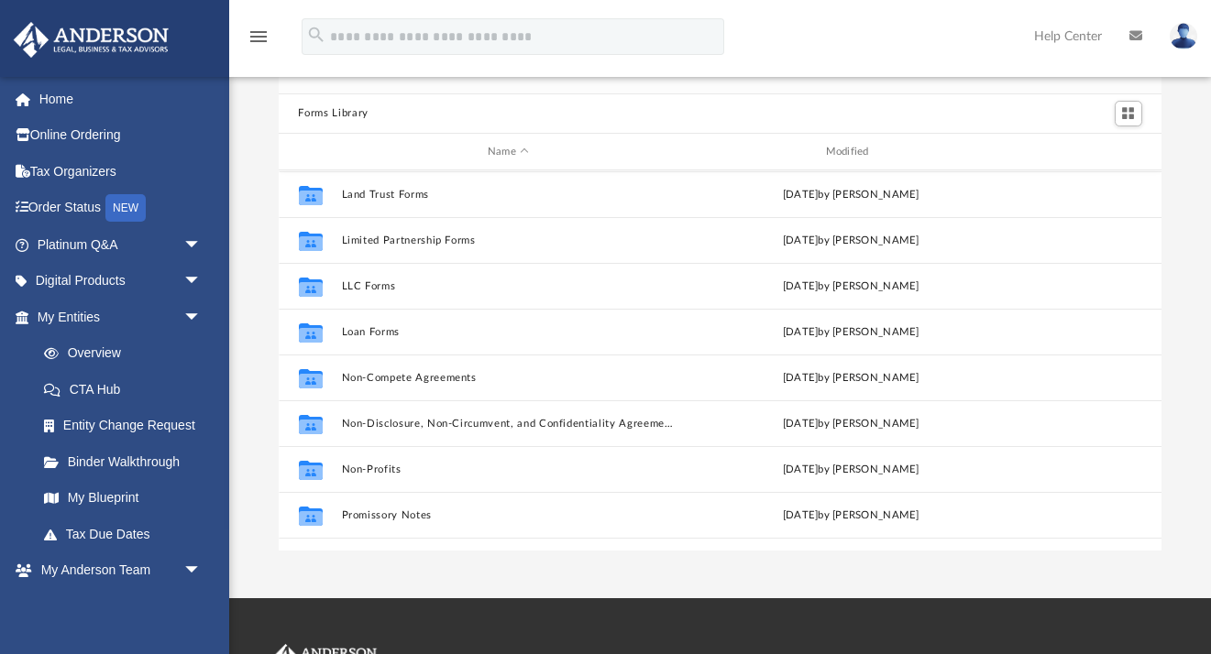
scroll to position [775, 0]
